Goal: Information Seeking & Learning: Learn about a topic

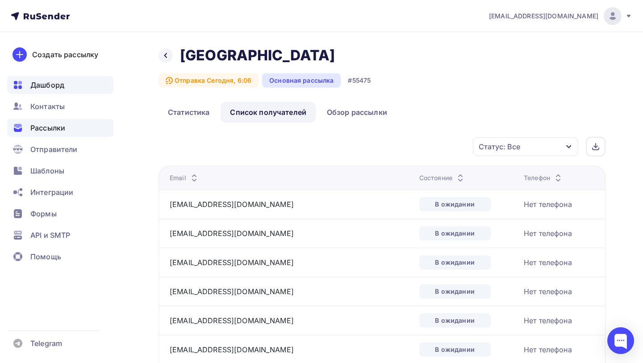
click at [72, 84] on div "Дашборд" at bounding box center [60, 85] width 106 height 18
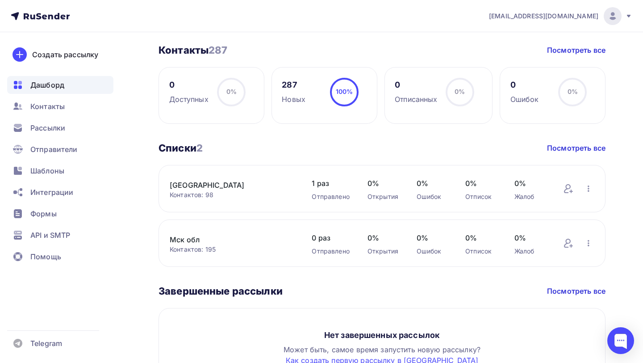
scroll to position [327, 0]
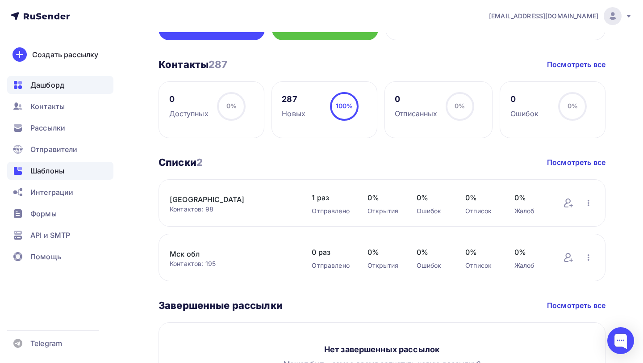
click at [64, 173] on span "Шаблоны" at bounding box center [47, 170] width 34 height 11
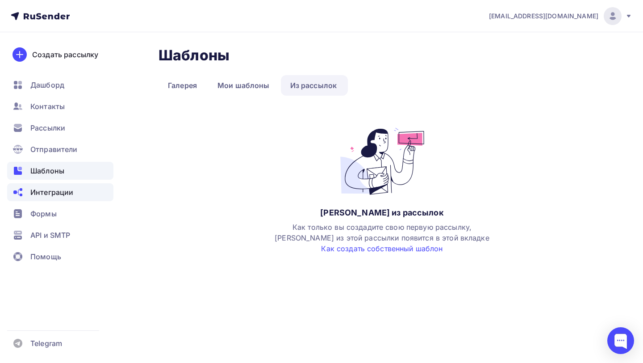
click at [73, 187] on div "Интеграции" at bounding box center [60, 192] width 106 height 18
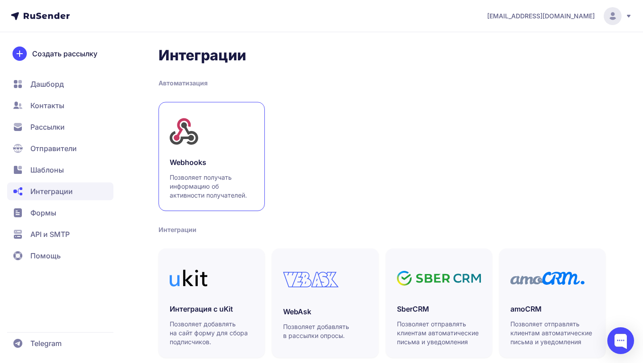
click at [238, 153] on link "Webhooks Позволяет получать информацию об активности получателей." at bounding box center [212, 156] width 106 height 109
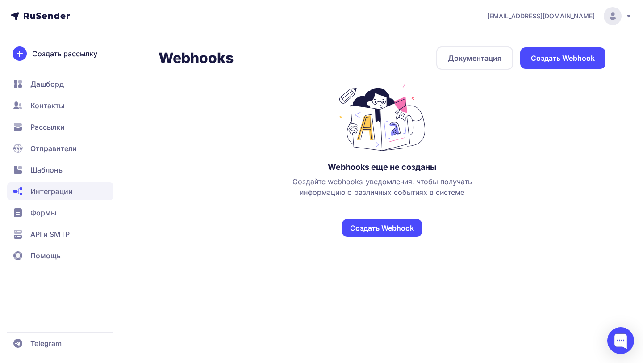
click at [58, 233] on span "API и SMTP" at bounding box center [49, 234] width 39 height 11
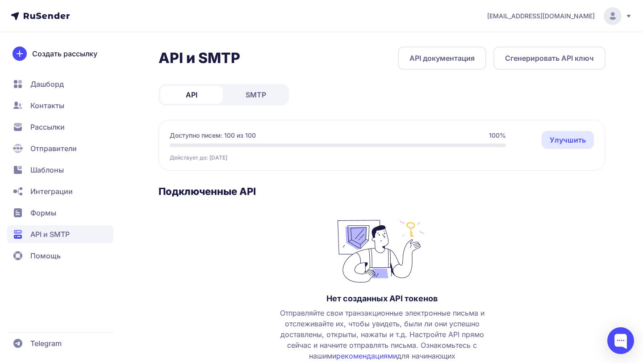
click at [64, 225] on span "Формы" at bounding box center [60, 234] width 106 height 18
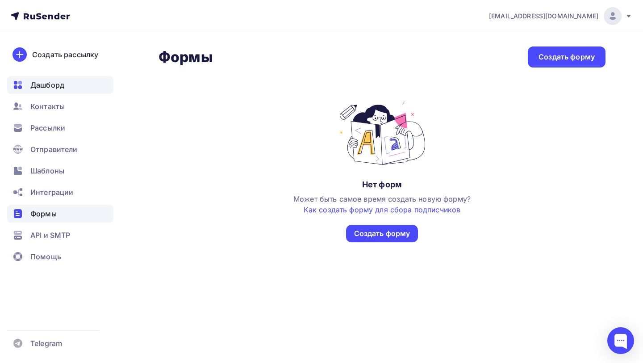
click at [54, 89] on span "Дашборд" at bounding box center [47, 84] width 34 height 11
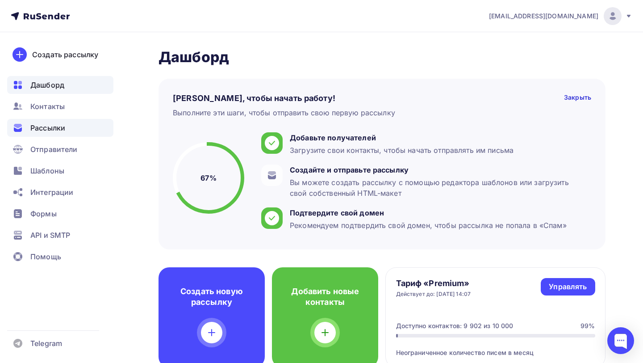
click at [56, 125] on span "Рассылки" at bounding box center [47, 127] width 35 height 11
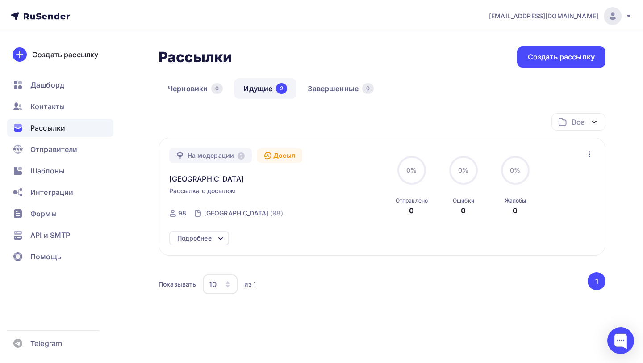
click at [277, 156] on div "Досыл" at bounding box center [279, 155] width 45 height 14
click at [282, 160] on div "Досыл" at bounding box center [279, 155] width 45 height 14
click at [593, 154] on icon "button" at bounding box center [589, 154] width 11 height 11
click at [219, 238] on icon at bounding box center [220, 238] width 11 height 11
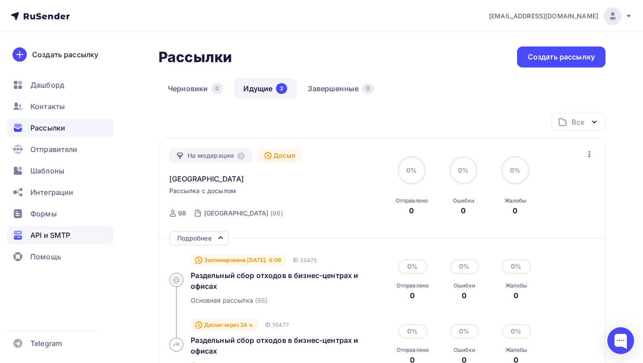
click at [50, 238] on span "API и SMTP" at bounding box center [50, 235] width 40 height 11
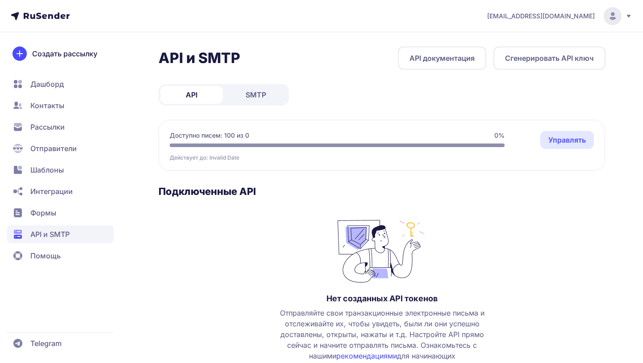
click at [60, 192] on span "Интеграции" at bounding box center [51, 191] width 42 height 11
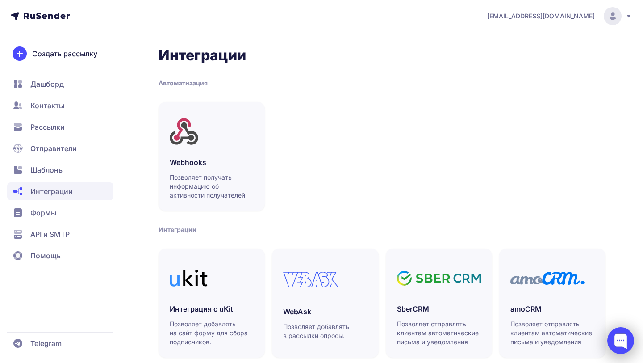
click at [623, 346] on div at bounding box center [620, 340] width 27 height 27
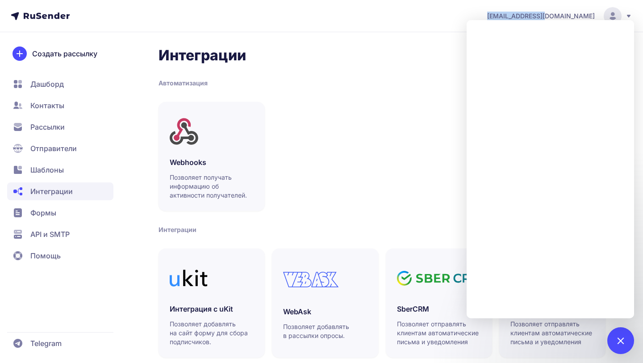
drag, startPoint x: 532, startPoint y: 15, endPoint x: 593, endPoint y: 14, distance: 61.2
click at [593, 14] on header "[EMAIL_ADDRESS][DOMAIN_NAME]" at bounding box center [321, 16] width 643 height 32
copy span "[EMAIL_ADDRESS][DOMAIN_NAME]"
